Goal: Information Seeking & Learning: Learn about a topic

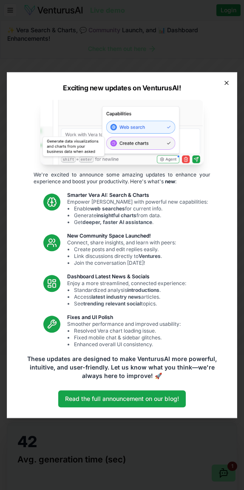
click at [226, 84] on icon "button" at bounding box center [226, 82] width 7 height 7
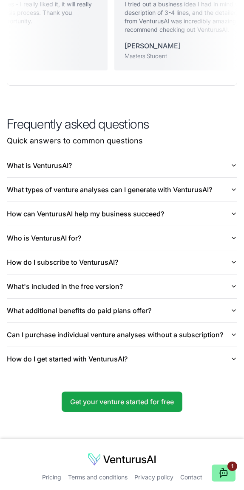
scroll to position [1963, 0]
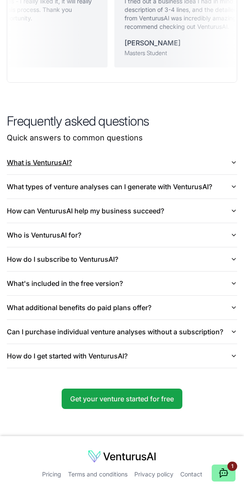
click at [45, 163] on button "What is VenturusAI?" at bounding box center [122, 163] width 230 height 24
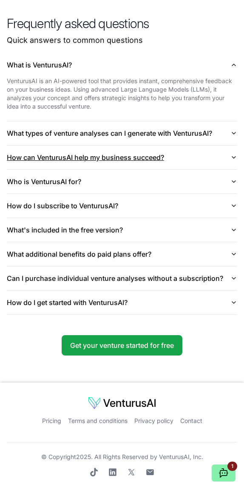
scroll to position [2060, 0]
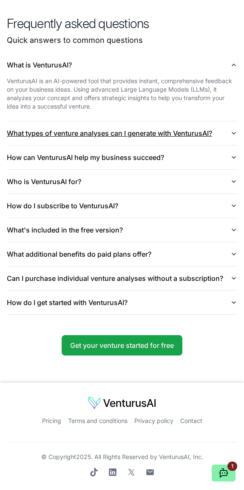
click at [93, 132] on button "What types of venture analyses can I generate with VenturusAI?" at bounding box center [122, 133] width 230 height 24
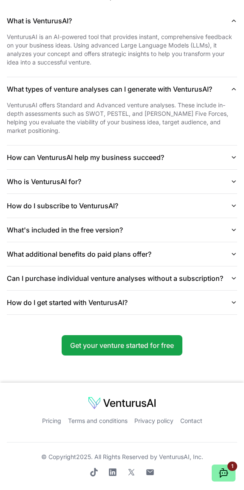
scroll to position [2104, 0]
click at [235, 88] on icon "button" at bounding box center [233, 89] width 7 height 7
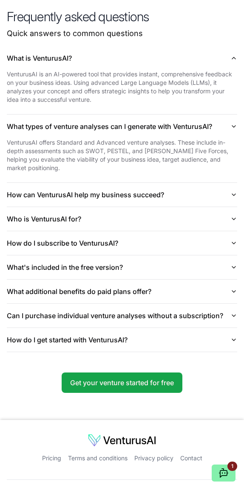
scroll to position [2060, 0]
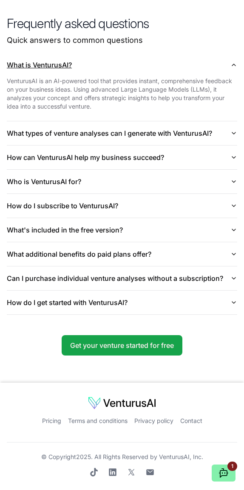
drag, startPoint x: 234, startPoint y: 64, endPoint x: 219, endPoint y: 88, distance: 29.0
click at [234, 64] on icon "button" at bounding box center [233, 65] width 7 height 7
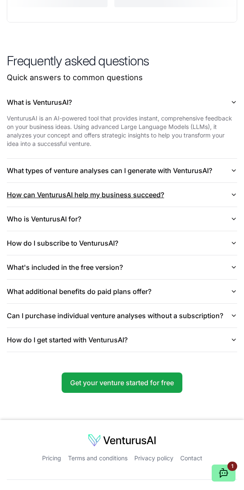
scroll to position [2016, 0]
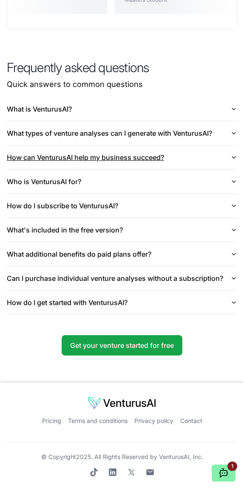
click at [82, 160] on button "How can VenturusAI help my business succeed?" at bounding box center [122, 158] width 230 height 24
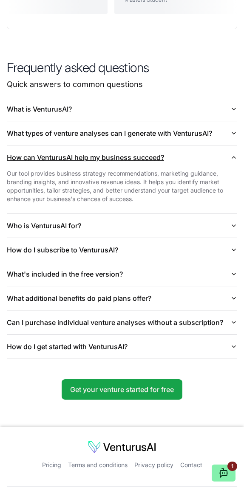
click at [234, 158] on icon "button" at bounding box center [233, 158] width 3 height 2
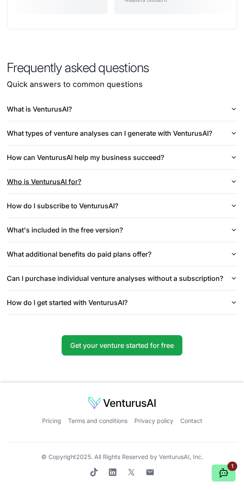
click at [62, 183] on button "Who is VenturusAI for?" at bounding box center [122, 182] width 230 height 24
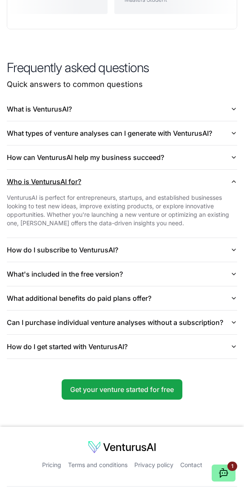
click at [235, 182] on icon "button" at bounding box center [233, 182] width 3 height 2
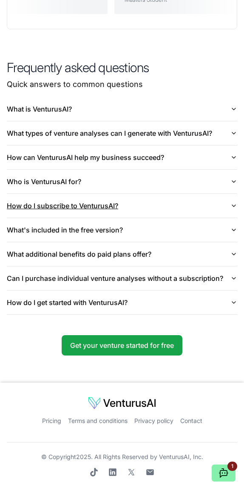
click at [59, 206] on button "How do I subscribe to VenturusAI?" at bounding box center [122, 206] width 230 height 24
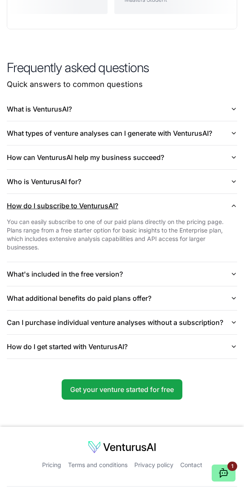
click at [232, 206] on icon "button" at bounding box center [233, 206] width 7 height 7
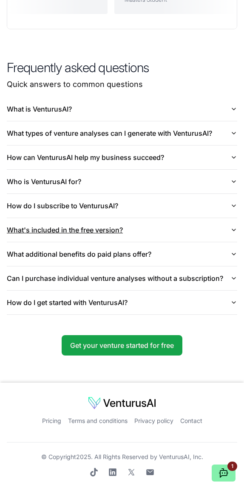
click at [83, 231] on button "What's included in the free version?" at bounding box center [122, 230] width 230 height 24
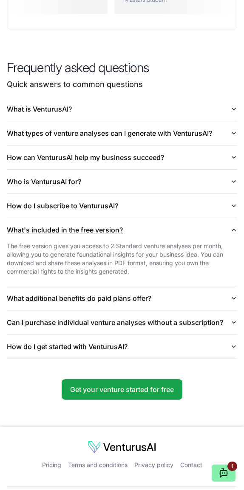
click at [234, 229] on icon "button" at bounding box center [233, 230] width 7 height 7
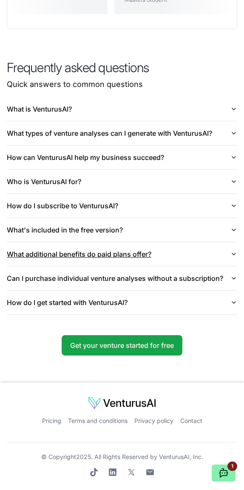
click at [103, 253] on button "What additional benefits do paid plans offer?" at bounding box center [122, 254] width 230 height 24
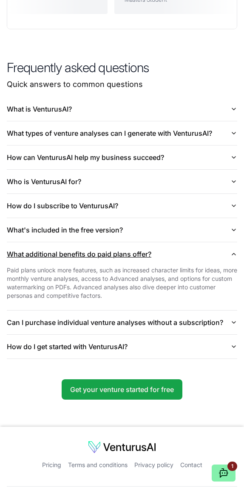
click at [233, 254] on icon "button" at bounding box center [233, 254] width 3 height 2
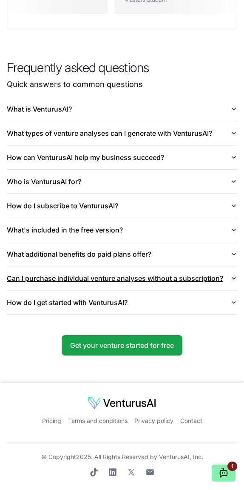
click at [119, 279] on button "Can I purchase individual venture analyses without a subscription?" at bounding box center [122, 279] width 230 height 24
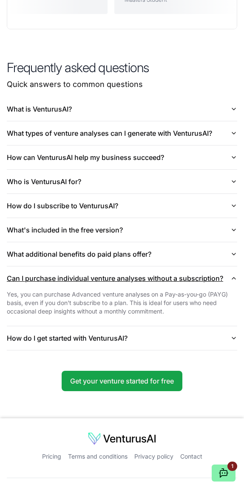
drag, startPoint x: 235, startPoint y: 278, endPoint x: 229, endPoint y: 287, distance: 10.5
click at [235, 278] on icon "button" at bounding box center [233, 278] width 7 height 7
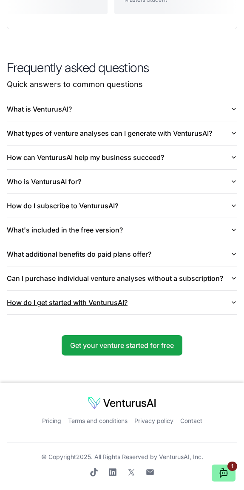
click at [233, 301] on icon "button" at bounding box center [233, 302] width 7 height 7
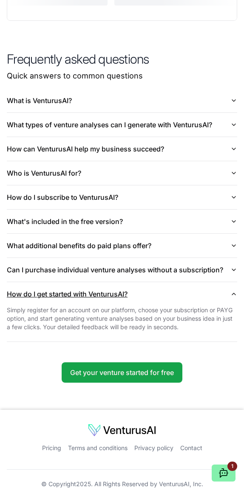
scroll to position [2024, 0]
